Goal: Task Accomplishment & Management: Complete application form

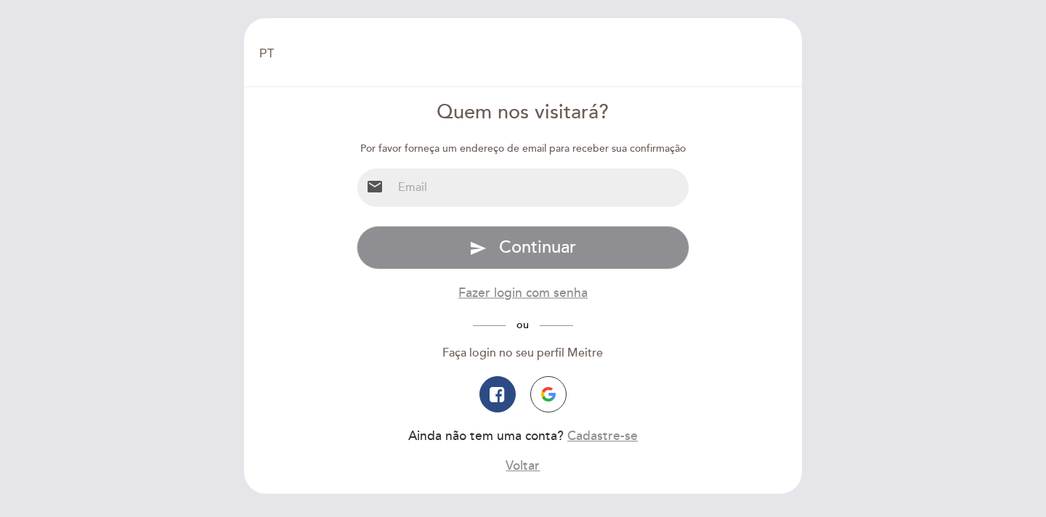
select select "pt"
click at [499, 194] on input "email" at bounding box center [540, 188] width 297 height 39
type input "[EMAIL_ADDRESS][DOMAIN_NAME]"
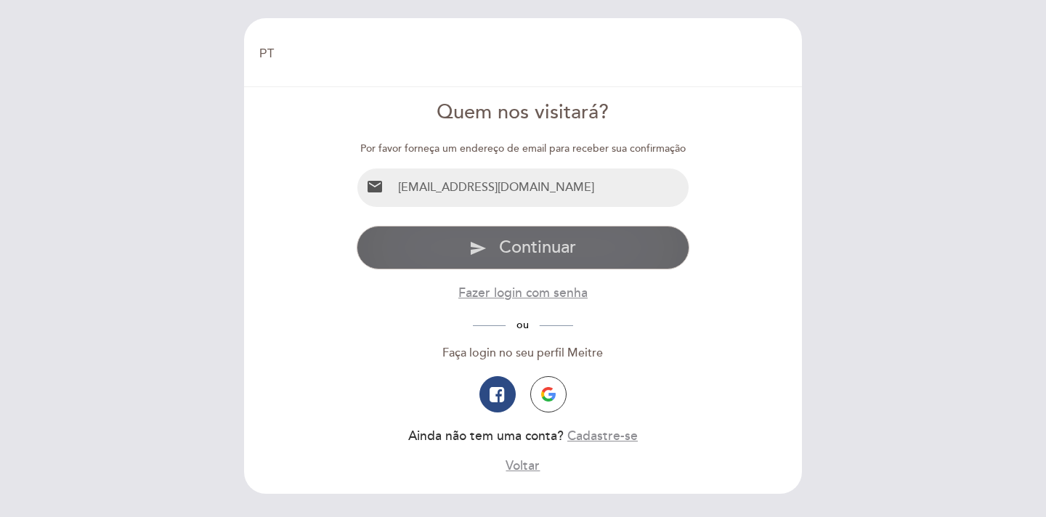
click at [515, 249] on span "Continuar" at bounding box center [537, 247] width 77 height 21
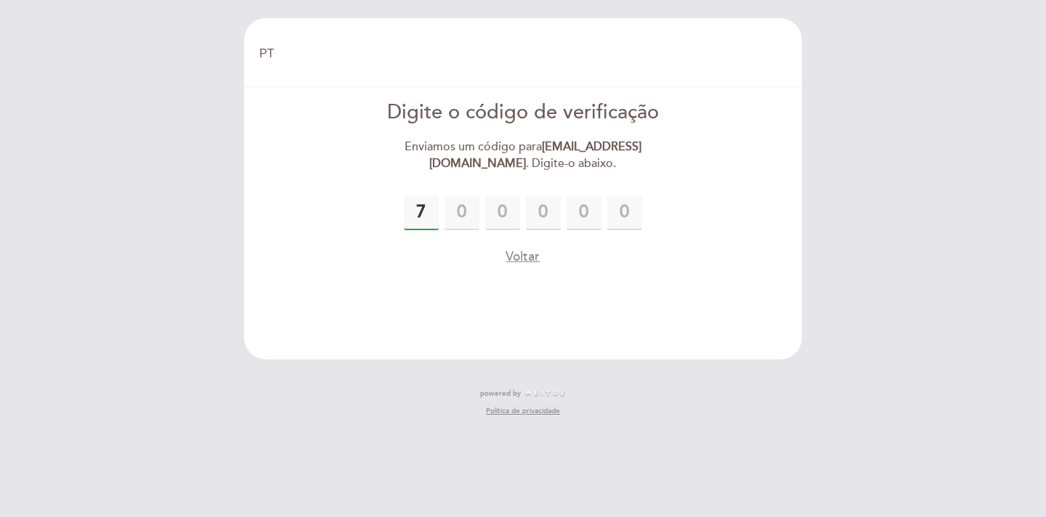
type input "7"
type input "2"
type input "9"
type input "1"
type input "5"
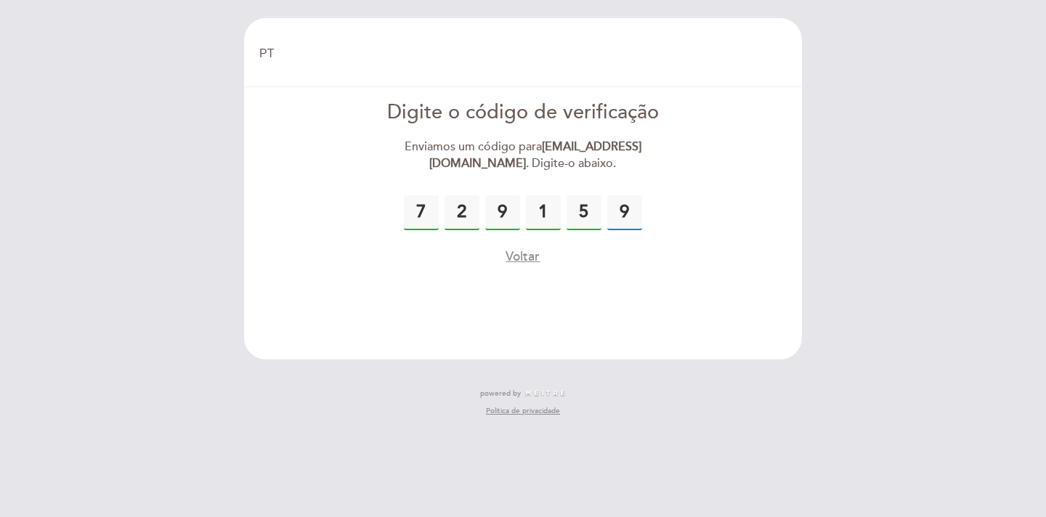
type input "9"
